Goal: Transaction & Acquisition: Book appointment/travel/reservation

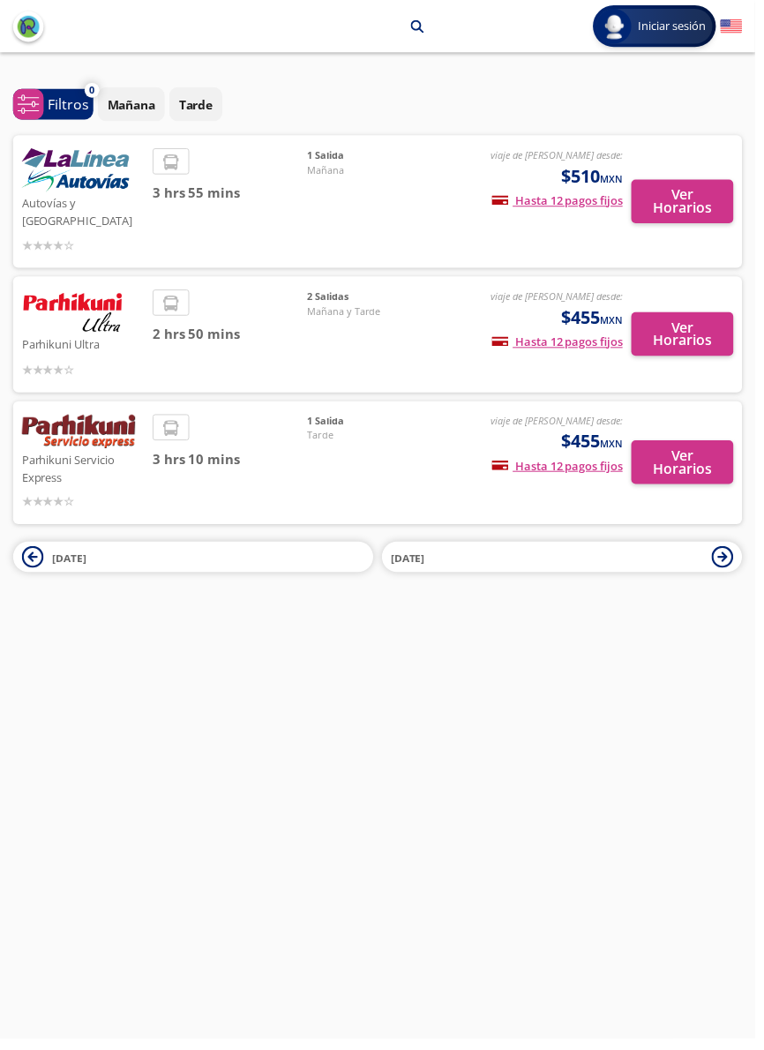
click at [296, 454] on span "3 hrs 10 mins" at bounding box center [232, 464] width 156 height 20
click at [682, 446] on button "Ver Horarios" at bounding box center [690, 468] width 103 height 44
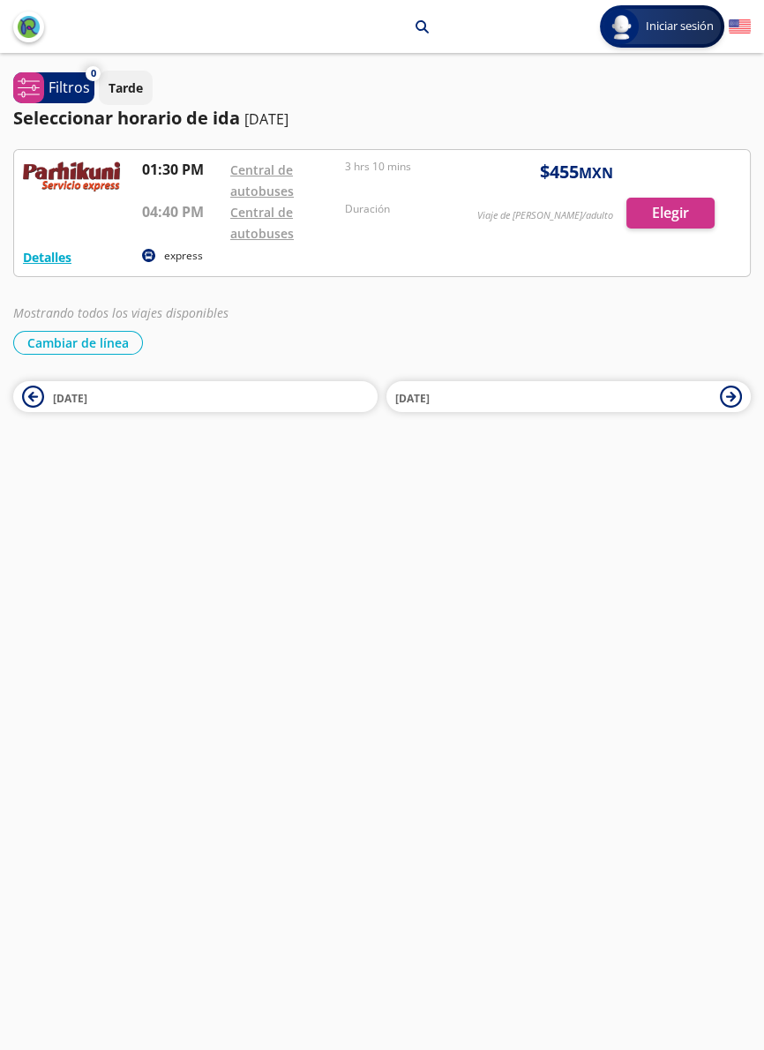
click at [199, 190] on div at bounding box center [382, 213] width 736 height 126
